Goal: Task Accomplishment & Management: Complete application form

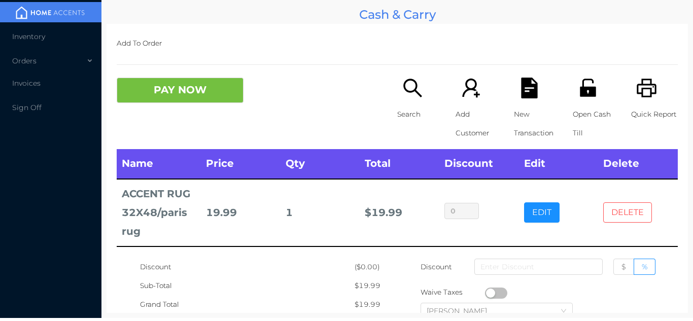
click at [649, 213] on button "DELETE" at bounding box center [627, 212] width 49 height 20
click at [638, 212] on button "DELETE" at bounding box center [627, 212] width 49 height 20
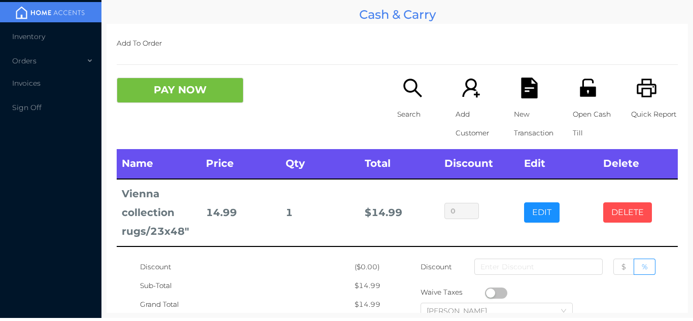
click at [639, 214] on button "DELETE" at bounding box center [627, 212] width 49 height 20
click at [24, 39] on span "Inventory" at bounding box center [28, 36] width 33 height 9
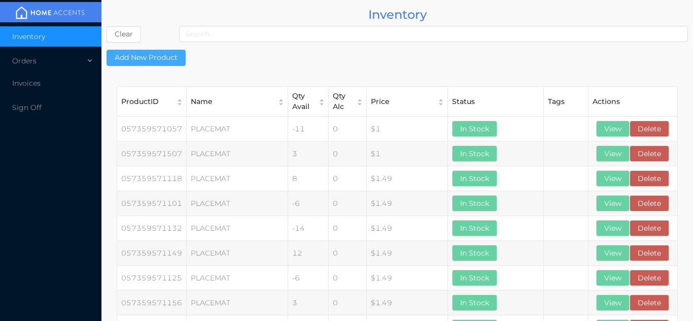
click at [146, 52] on button "Add New Product" at bounding box center [145, 58] width 79 height 16
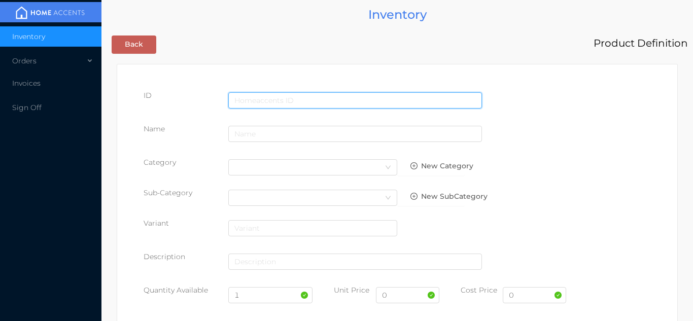
click at [253, 100] on input "text" at bounding box center [355, 100] width 254 height 16
type input "843450059309"
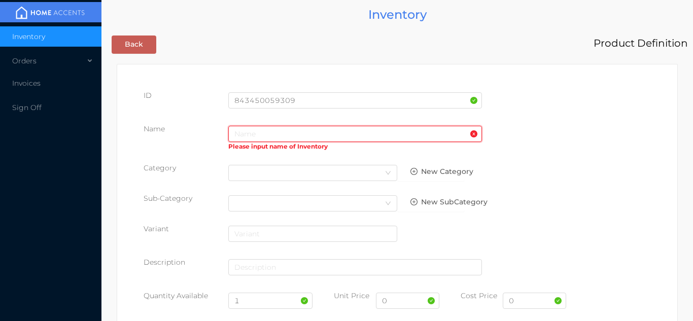
click at [253, 138] on input "text" at bounding box center [355, 134] width 254 height 16
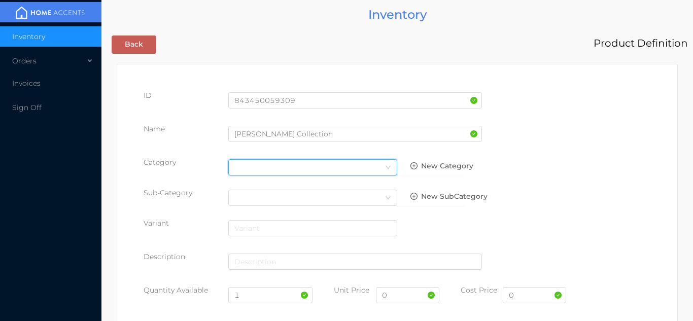
click at [369, 162] on div "Select Category" at bounding box center [312, 167] width 157 height 15
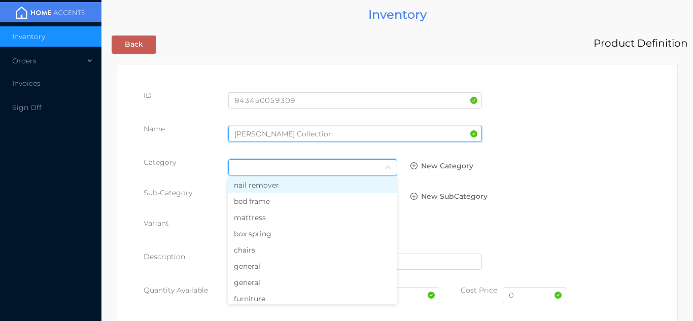
click at [321, 137] on input "[PERSON_NAME] Collection" at bounding box center [355, 134] width 254 height 16
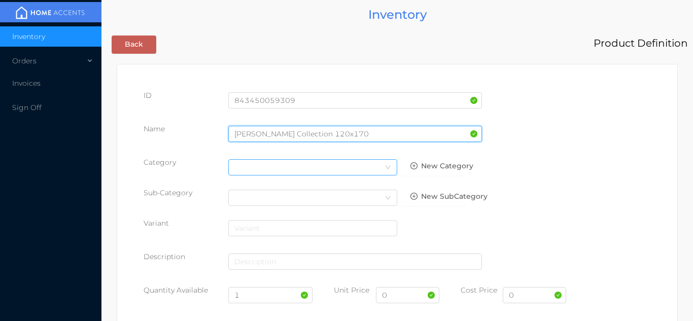
type input "[PERSON_NAME] Collection 120x170"
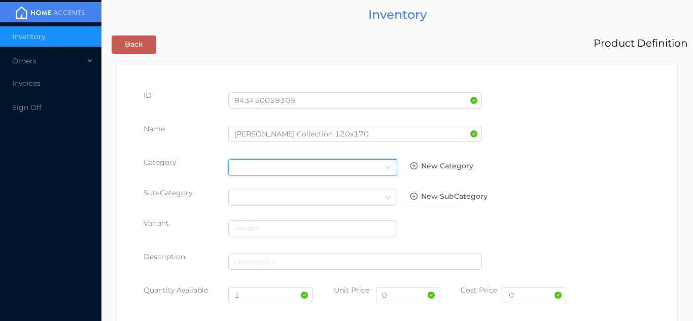
click at [348, 170] on div "Select Category" at bounding box center [312, 167] width 157 height 15
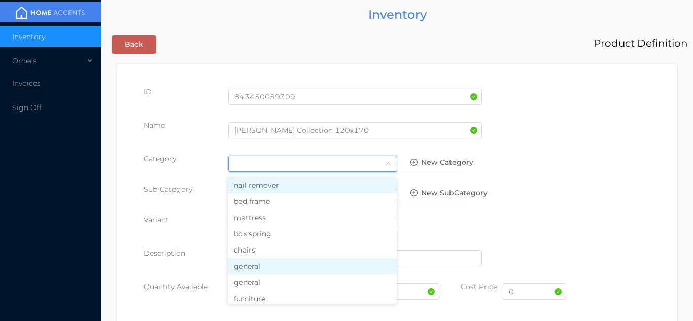
click at [273, 268] on li "general" at bounding box center [312, 266] width 169 height 16
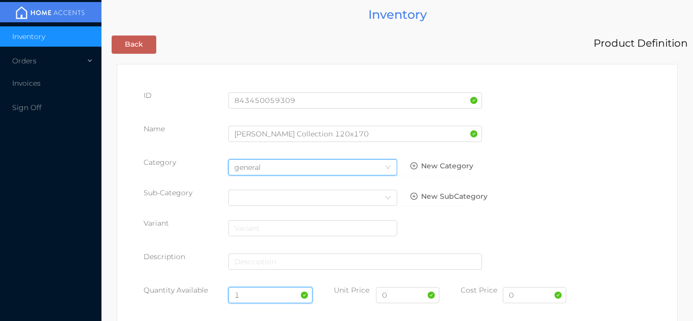
click at [255, 299] on input "1" at bounding box center [270, 295] width 85 height 16
type input "20"
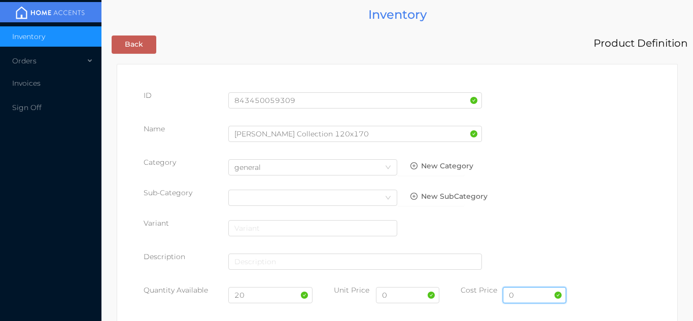
click at [531, 299] on input "0" at bounding box center [534, 295] width 63 height 16
click at [516, 297] on input "text" at bounding box center [534, 295] width 63 height 16
type input "18.00"
click at [395, 298] on input "0" at bounding box center [407, 295] width 63 height 16
type input "39.99"
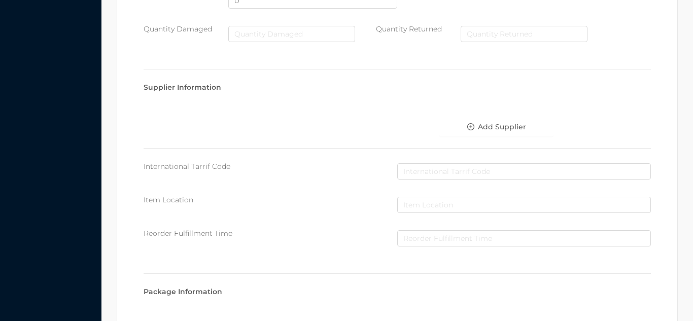
scroll to position [521, 0]
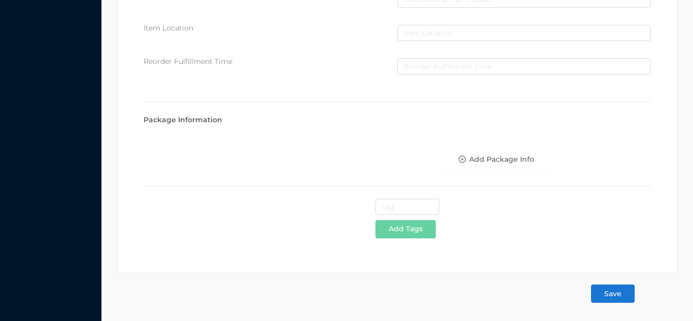
click at [604, 292] on button "Save" at bounding box center [613, 293] width 44 height 18
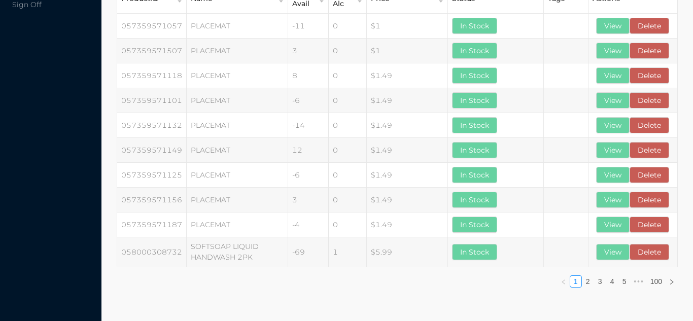
scroll to position [0, 0]
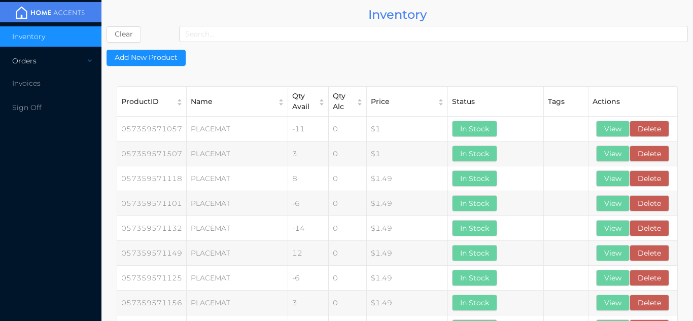
click at [45, 60] on div "Orders" at bounding box center [50, 61] width 101 height 20
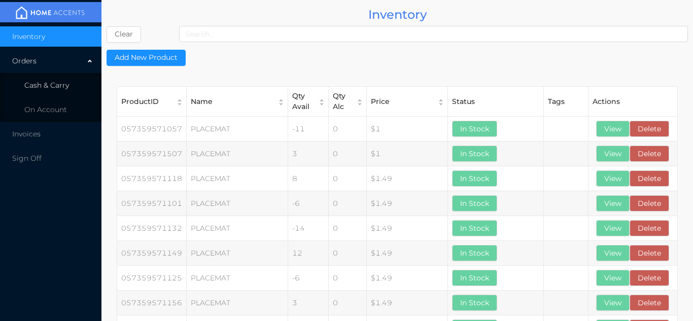
click at [55, 83] on span "Cash & Carry" at bounding box center [46, 85] width 45 height 9
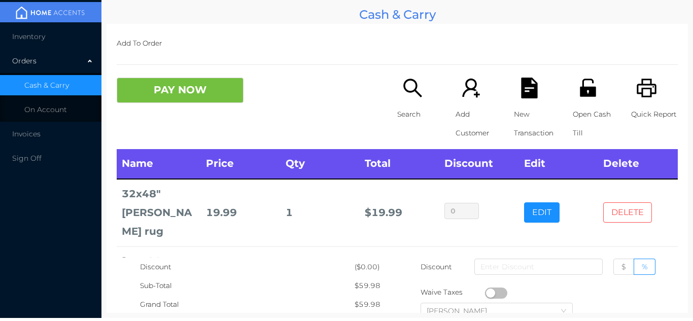
click at [629, 202] on button "DELETE" at bounding box center [627, 212] width 49 height 20
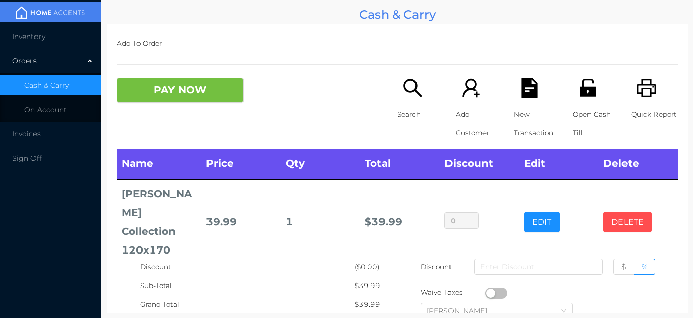
click at [631, 213] on button "DELETE" at bounding box center [627, 222] width 49 height 20
click at [631, 218] on button "DELETE" at bounding box center [627, 222] width 49 height 20
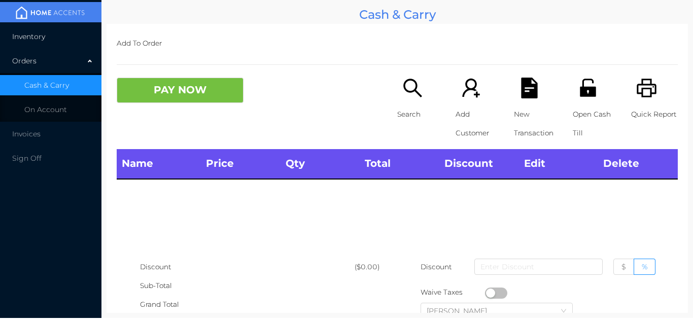
click at [38, 38] on span "Inventory" at bounding box center [28, 36] width 33 height 9
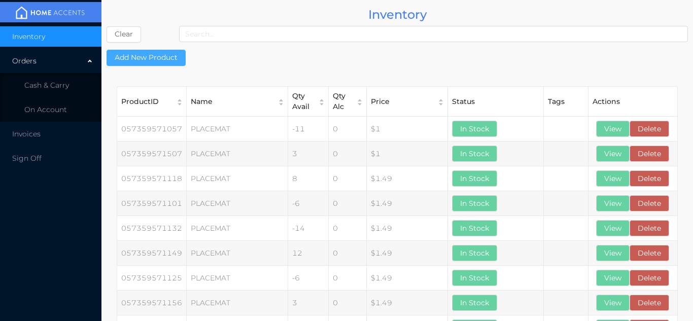
click at [151, 56] on button "Add New Product" at bounding box center [145, 58] width 79 height 16
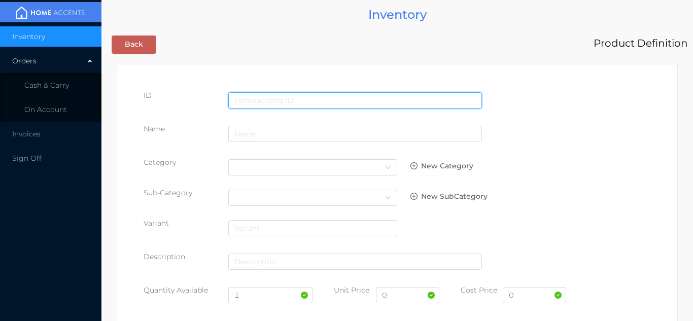
click at [248, 101] on input "text" at bounding box center [355, 100] width 254 height 16
type input "843450063283"
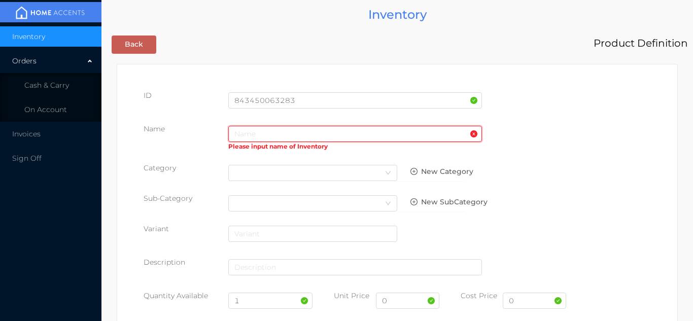
click at [234, 131] on input "text" at bounding box center [355, 134] width 254 height 16
type input "s"
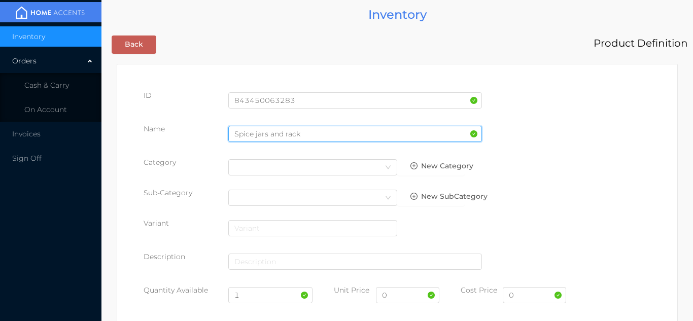
type input "Spice jars and rack"
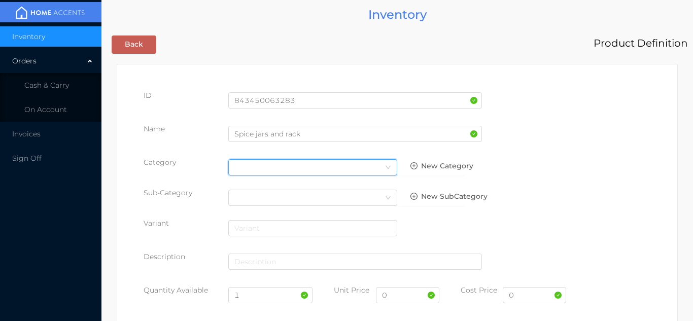
click at [299, 172] on div "Select Category" at bounding box center [312, 167] width 157 height 15
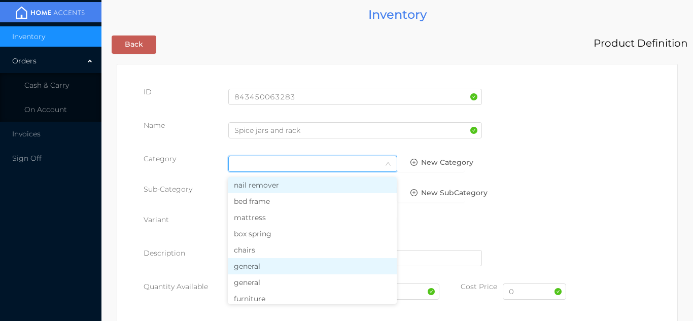
click at [261, 271] on li "general" at bounding box center [312, 266] width 169 height 16
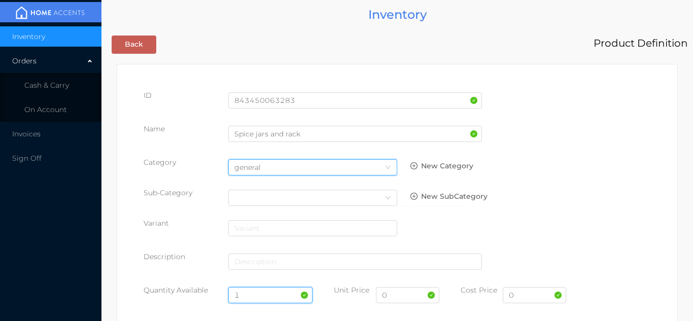
click at [254, 293] on input "1" at bounding box center [270, 295] width 85 height 16
type input "11"
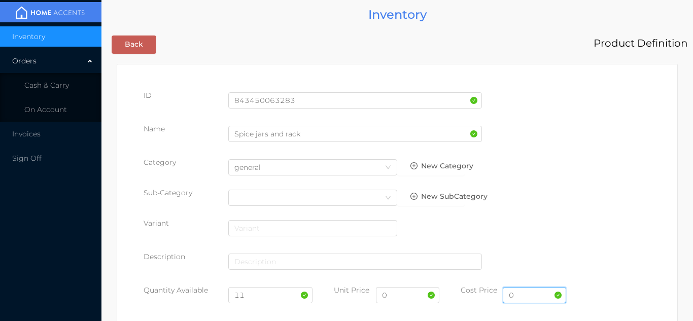
click at [532, 297] on input "0" at bounding box center [534, 295] width 63 height 16
type input "7.00"
click at [394, 297] on input "0" at bounding box center [407, 295] width 63 height 16
type input "14.99"
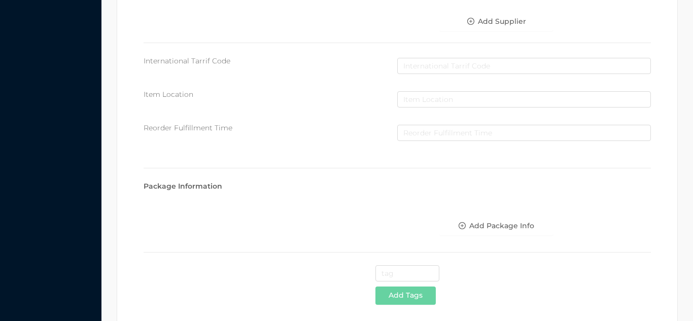
scroll to position [521, 0]
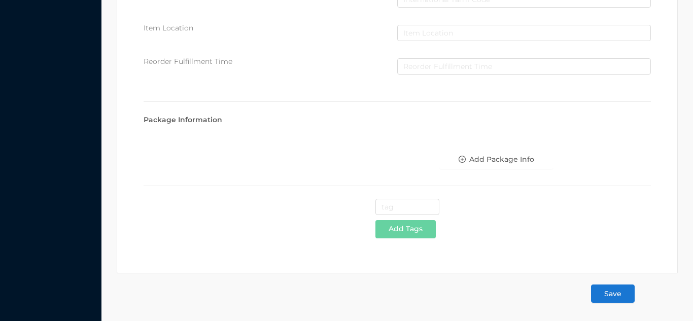
click at [622, 295] on button "Save" at bounding box center [613, 293] width 44 height 18
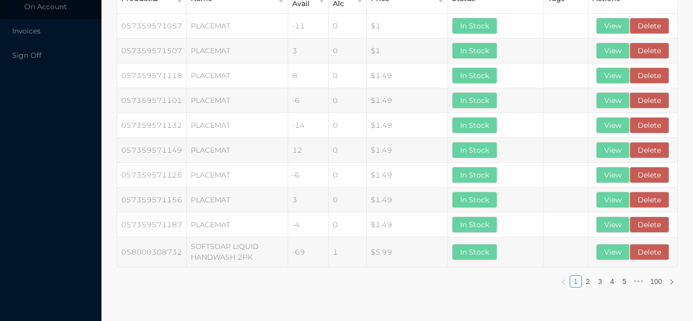
scroll to position [0, 0]
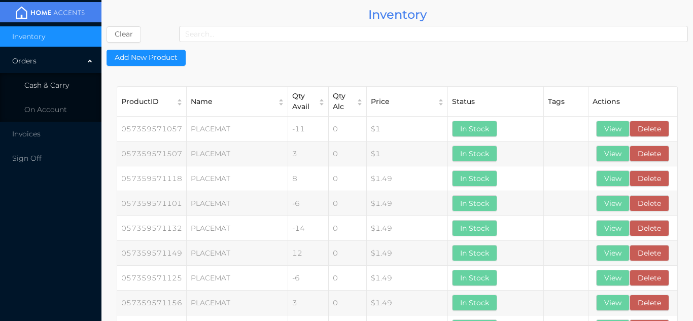
click at [67, 91] on li "Cash & Carry" at bounding box center [50, 85] width 101 height 20
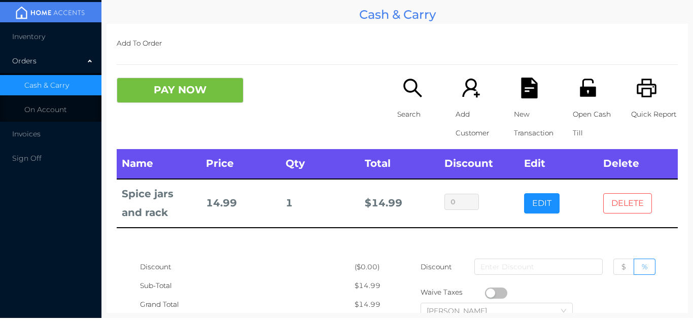
click at [623, 210] on button "DELETE" at bounding box center [627, 203] width 49 height 20
